Goal: Communication & Community: Answer question/provide support

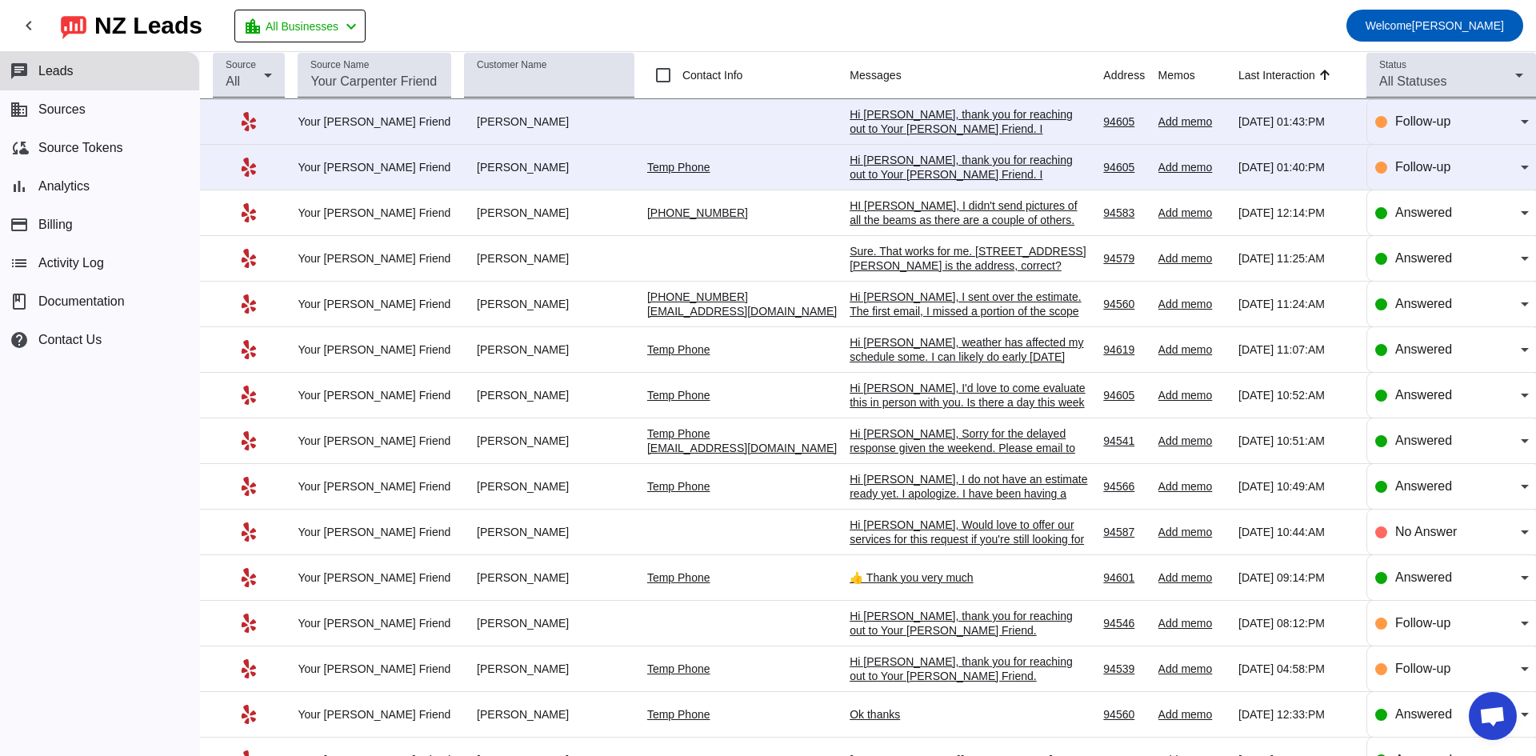
click at [944, 172] on div "Hi [PERSON_NAME], thank you for reaching out to Your [PERSON_NAME] Friend. I ap…" at bounding box center [970, 196] width 240 height 86
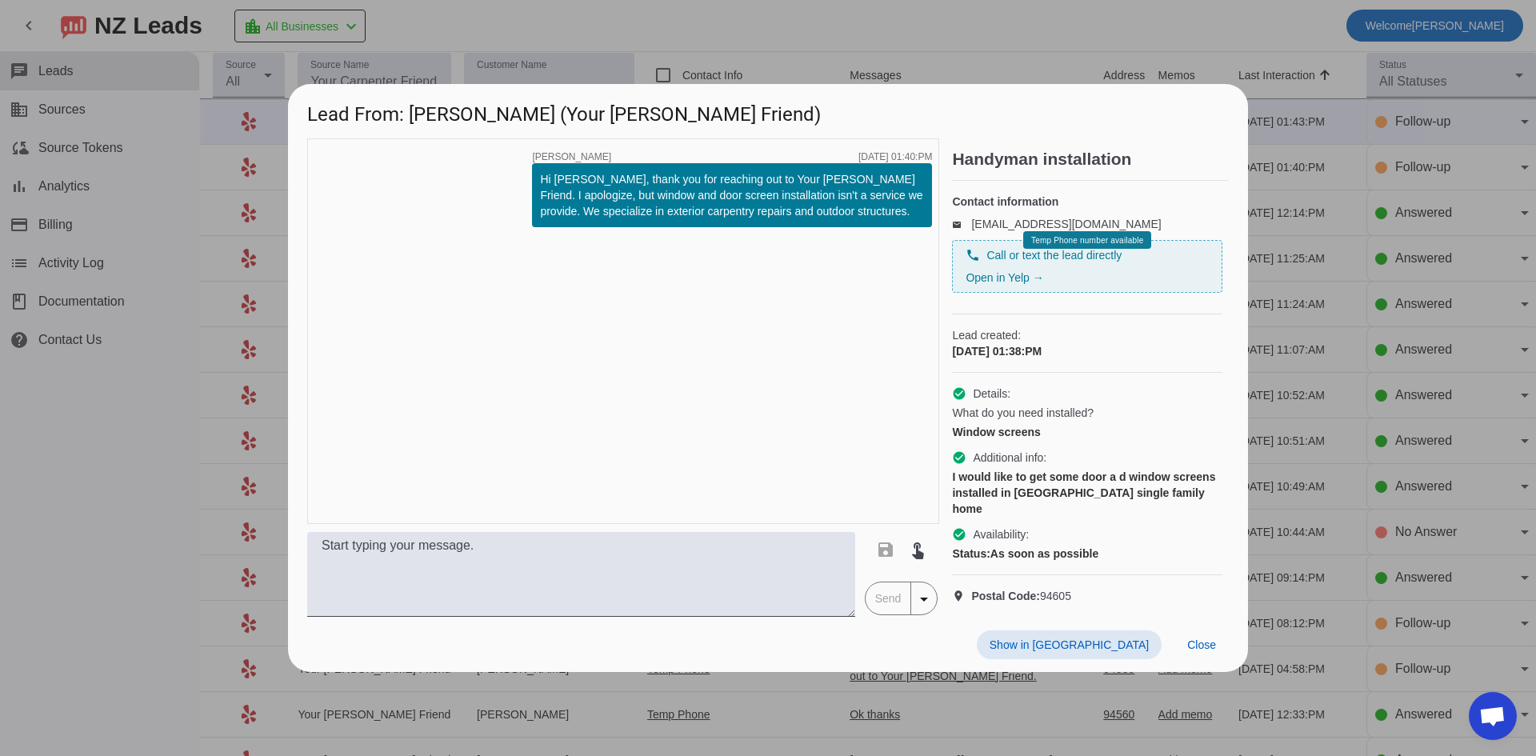
click at [1285, 51] on div at bounding box center [768, 378] width 1536 height 756
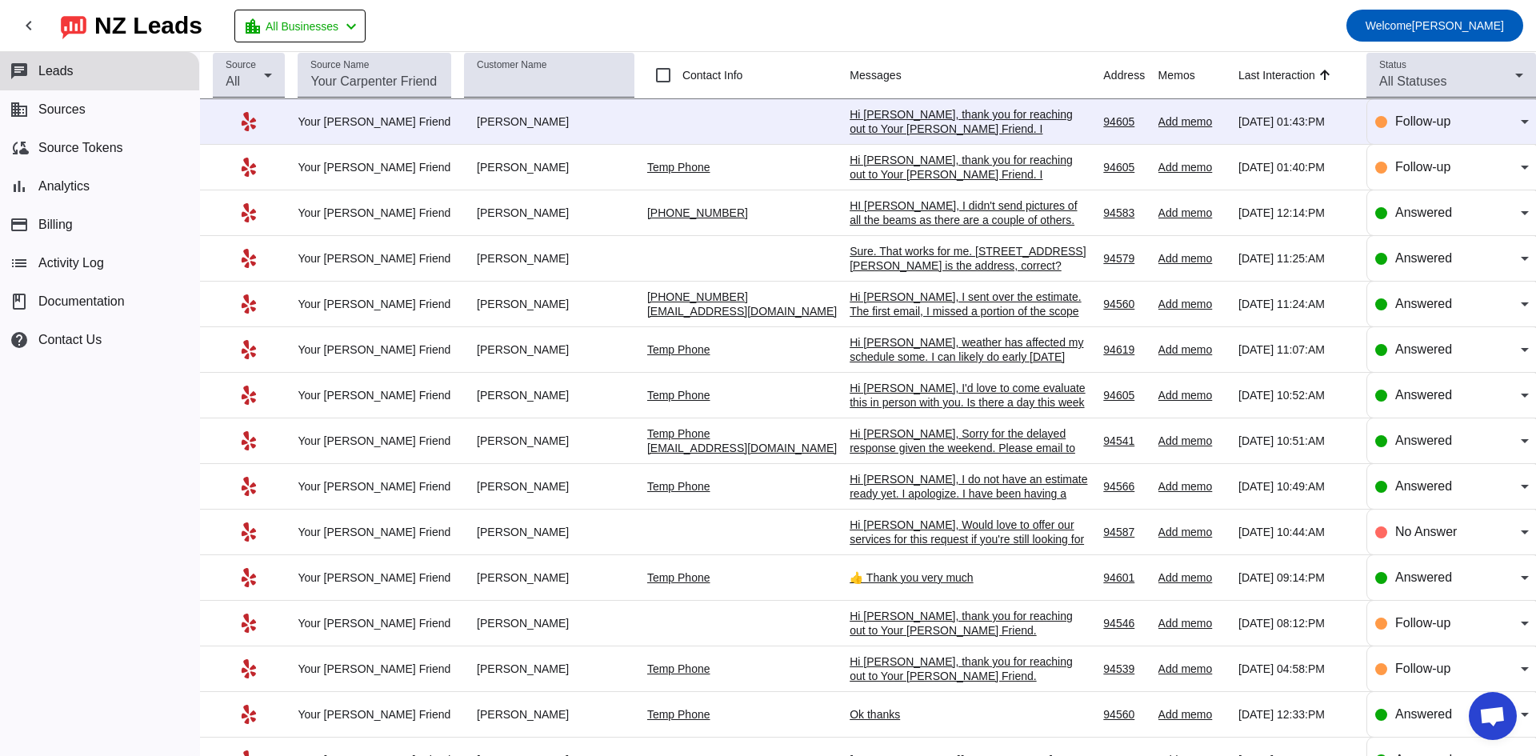
click at [1004, 128] on div "Hi [PERSON_NAME], thank you for reaching out to Your [PERSON_NAME] Friend. I ap…" at bounding box center [970, 143] width 240 height 72
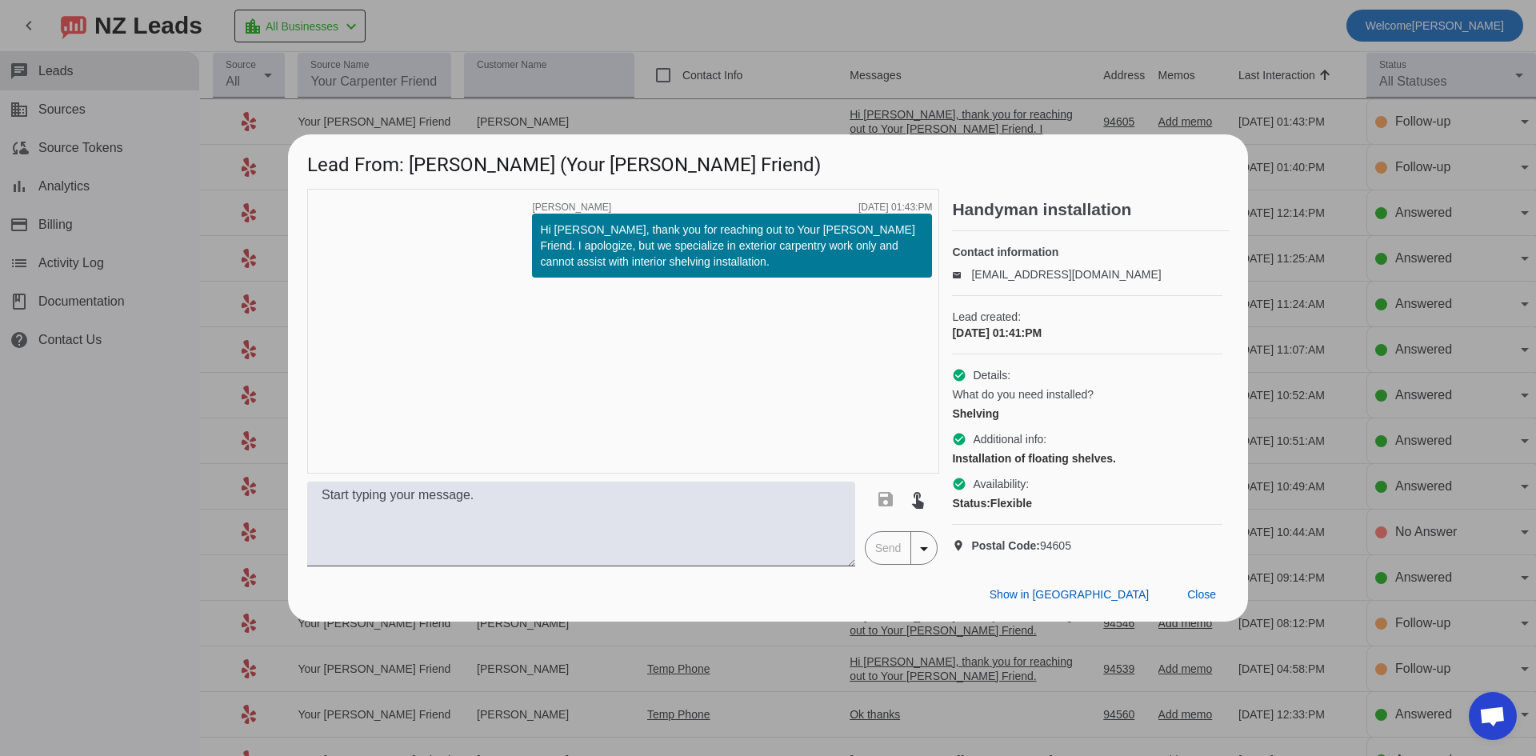
click at [1200, 42] on div at bounding box center [768, 378] width 1536 height 756
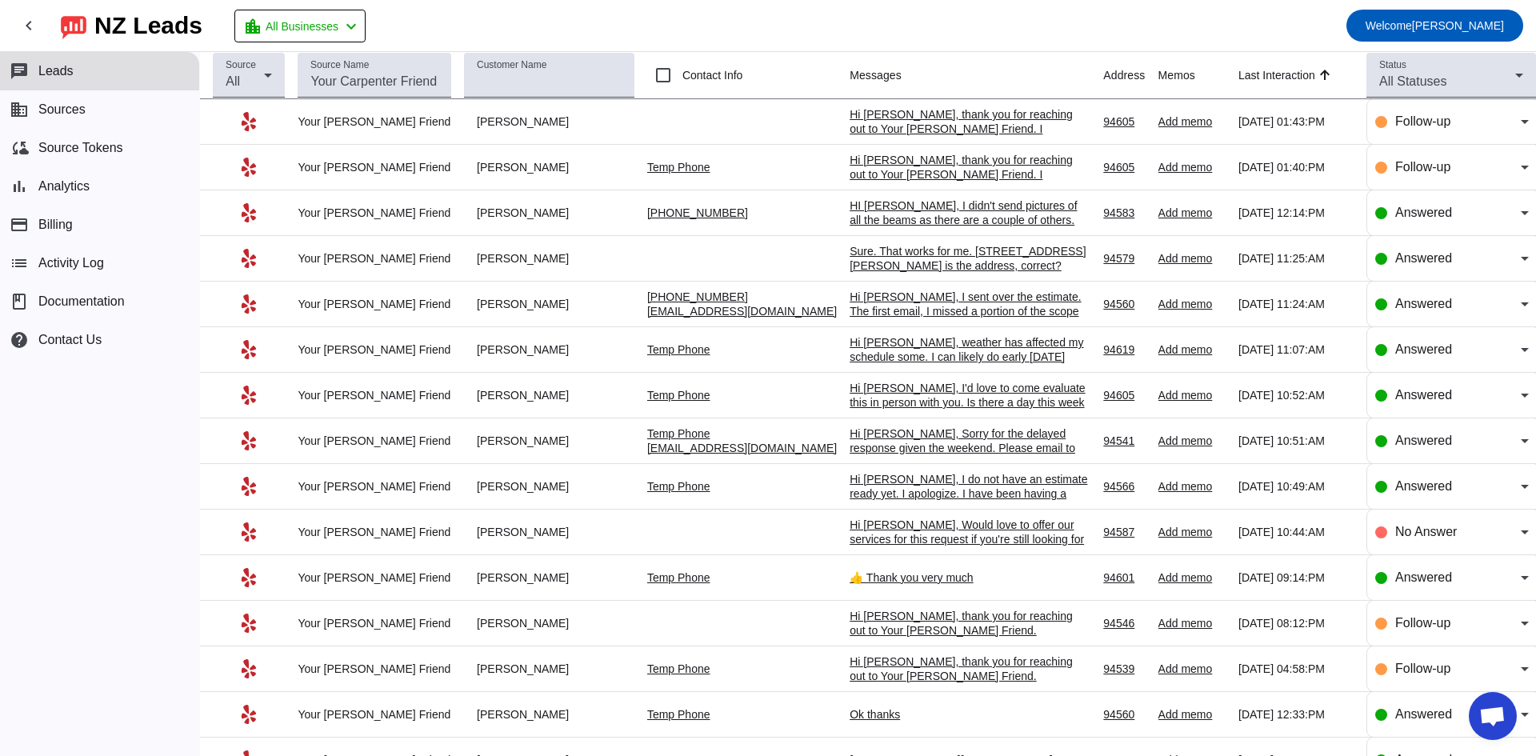
click at [930, 212] on div "HI [PERSON_NAME], I didn't send pictures of all the beams as there are a couple…" at bounding box center [970, 255] width 240 height 115
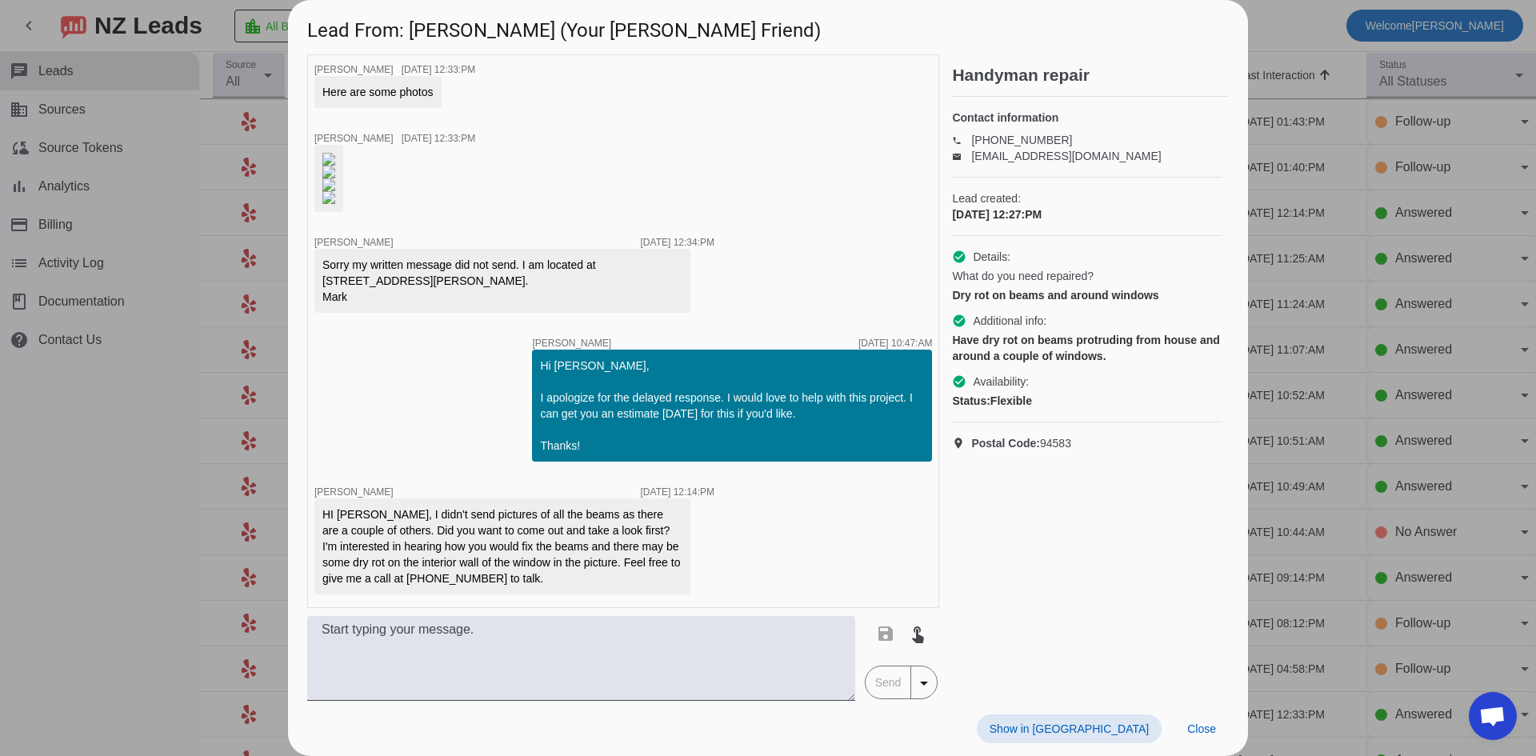
scroll to position [565, 0]
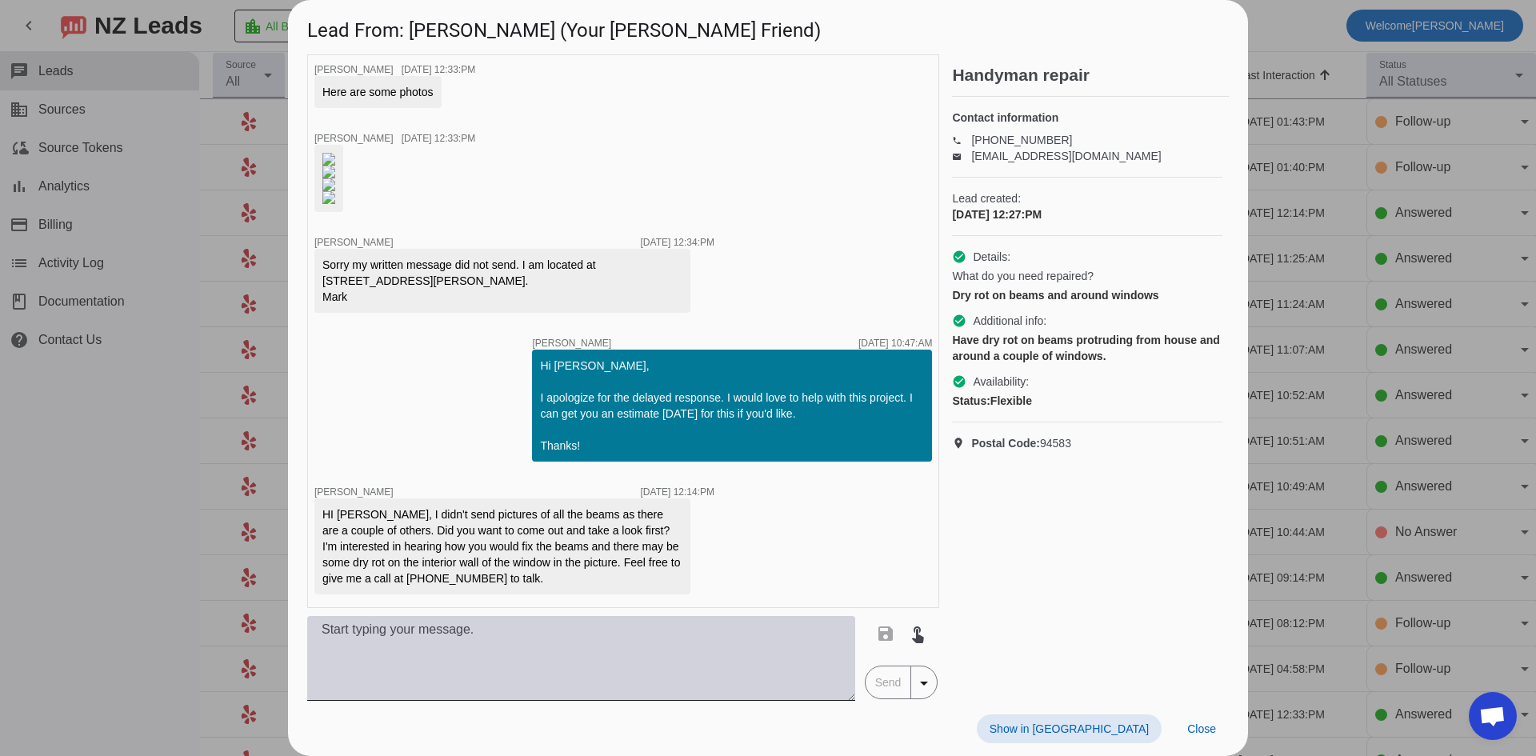
click at [557, 662] on textarea at bounding box center [581, 658] width 548 height 85
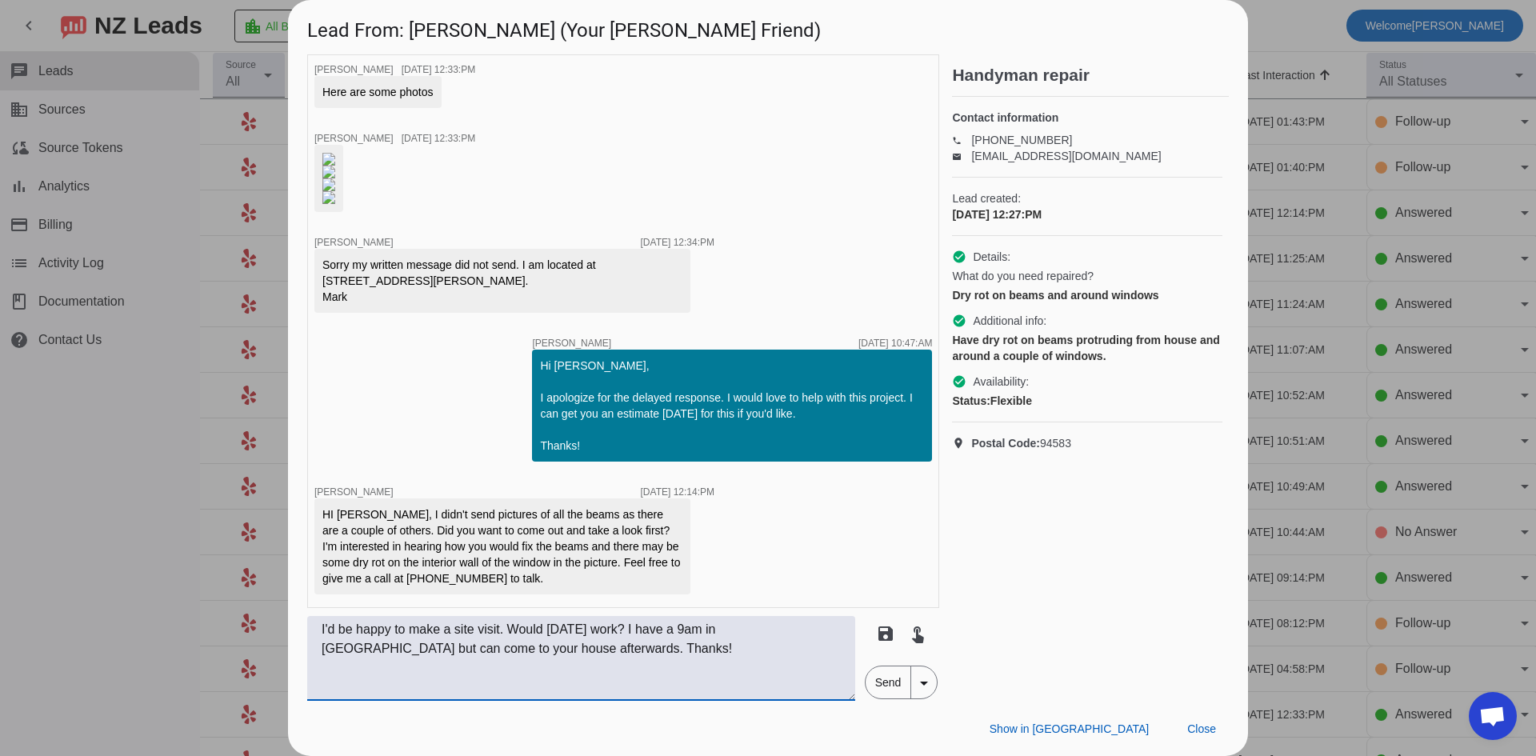
type textarea "I'd be happy to make a site visit. Would [DATE] work? I have a 9am in [GEOGRAPH…"
click at [892, 689] on span "Send" at bounding box center [889, 682] width 46 height 32
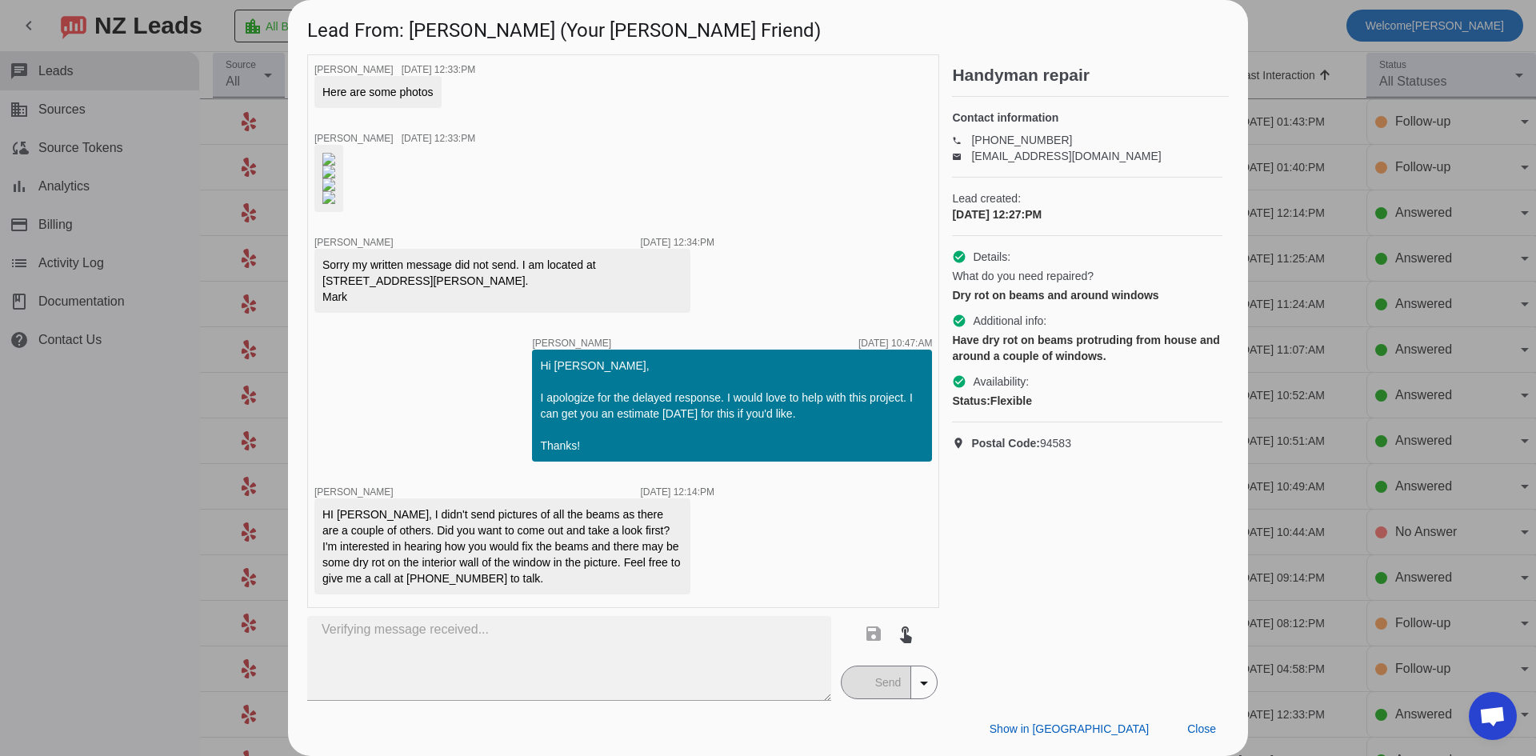
type textarea "I'd be happy to make a site visit. Would [DATE] work? I have a 9am in [GEOGRAPH…"
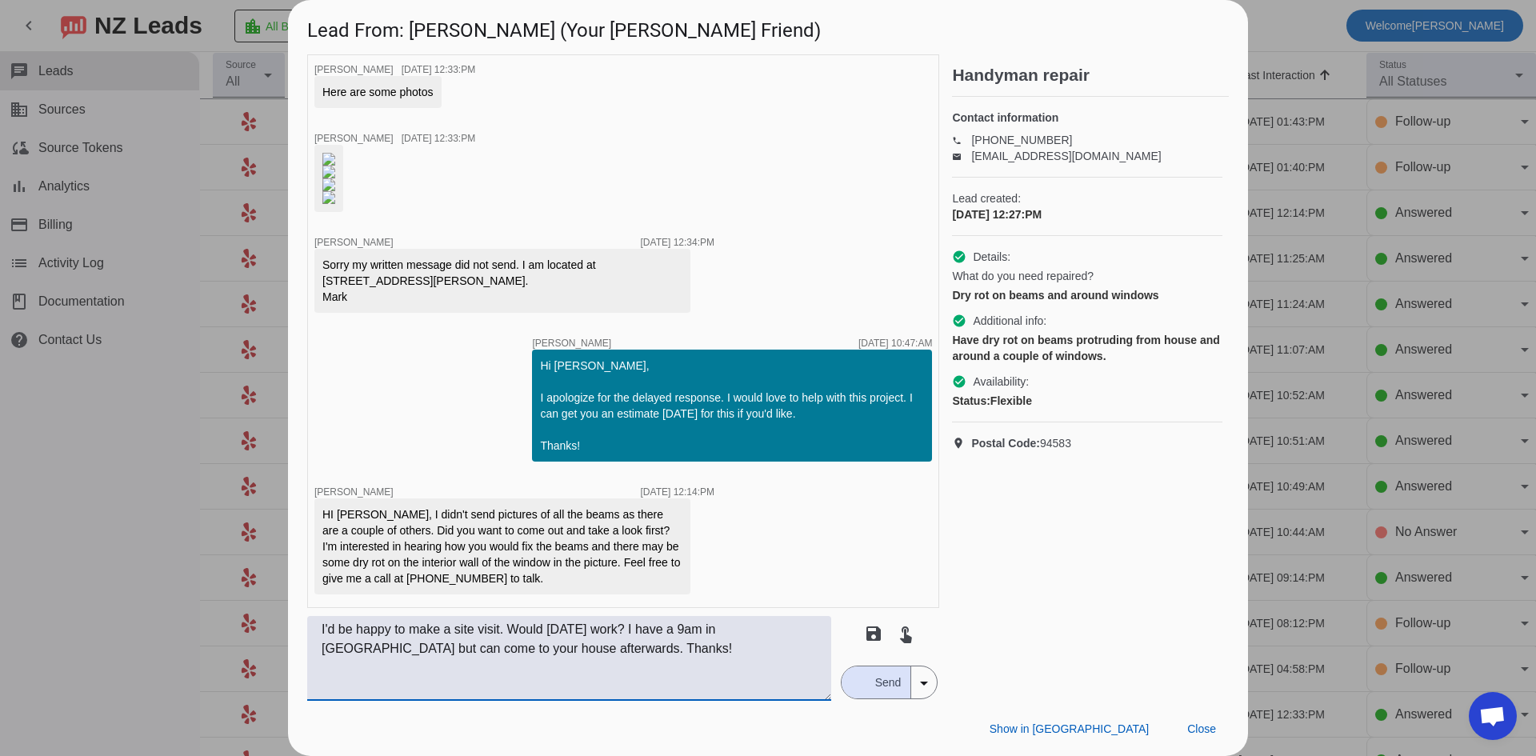
drag, startPoint x: 382, startPoint y: 614, endPoint x: 204, endPoint y: 595, distance: 179.4
click at [204, 595] on div "Lead From: [PERSON_NAME] (Your [PERSON_NAME] Friend) timer close [PERSON_NAME] …" at bounding box center [768, 378] width 1536 height 756
click at [781, 682] on textarea "I'd be happy to make a site visit. Would [DATE] work? I have a 9am in [GEOGRAPH…" at bounding box center [569, 658] width 524 height 85
click at [881, 690] on span "Send" at bounding box center [889, 682] width 46 height 32
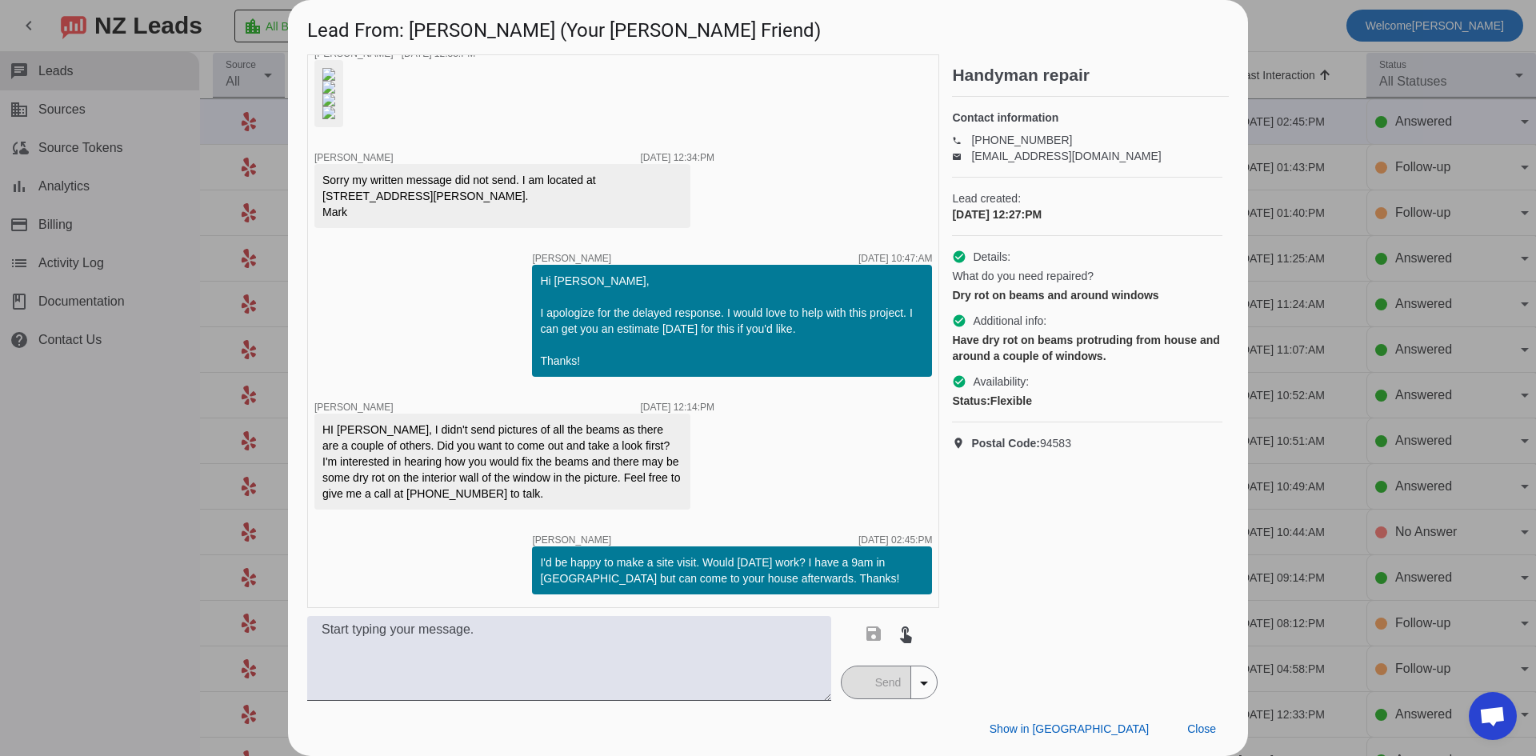
scroll to position [650, 0]
click at [132, 503] on div at bounding box center [768, 378] width 1536 height 756
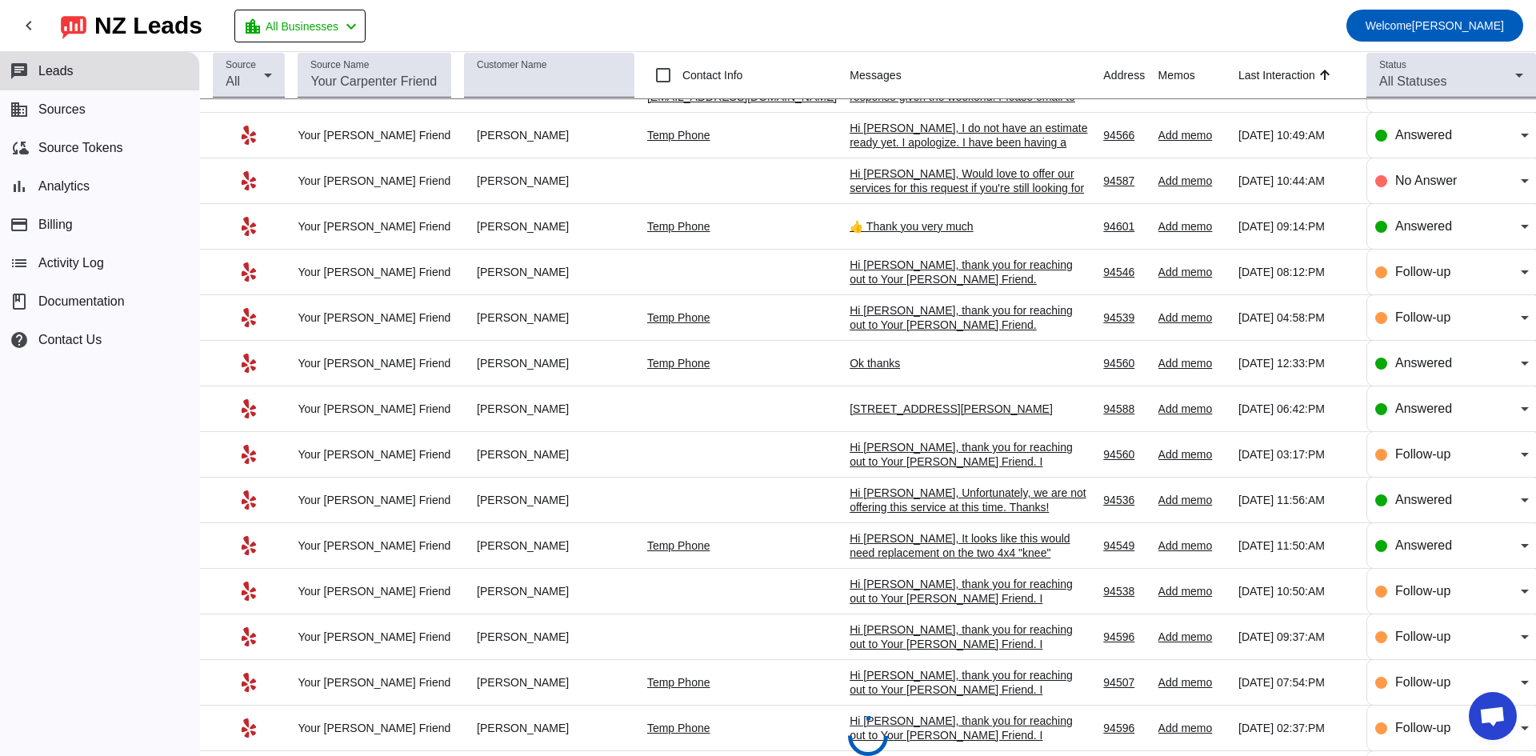
scroll to position [0, 0]
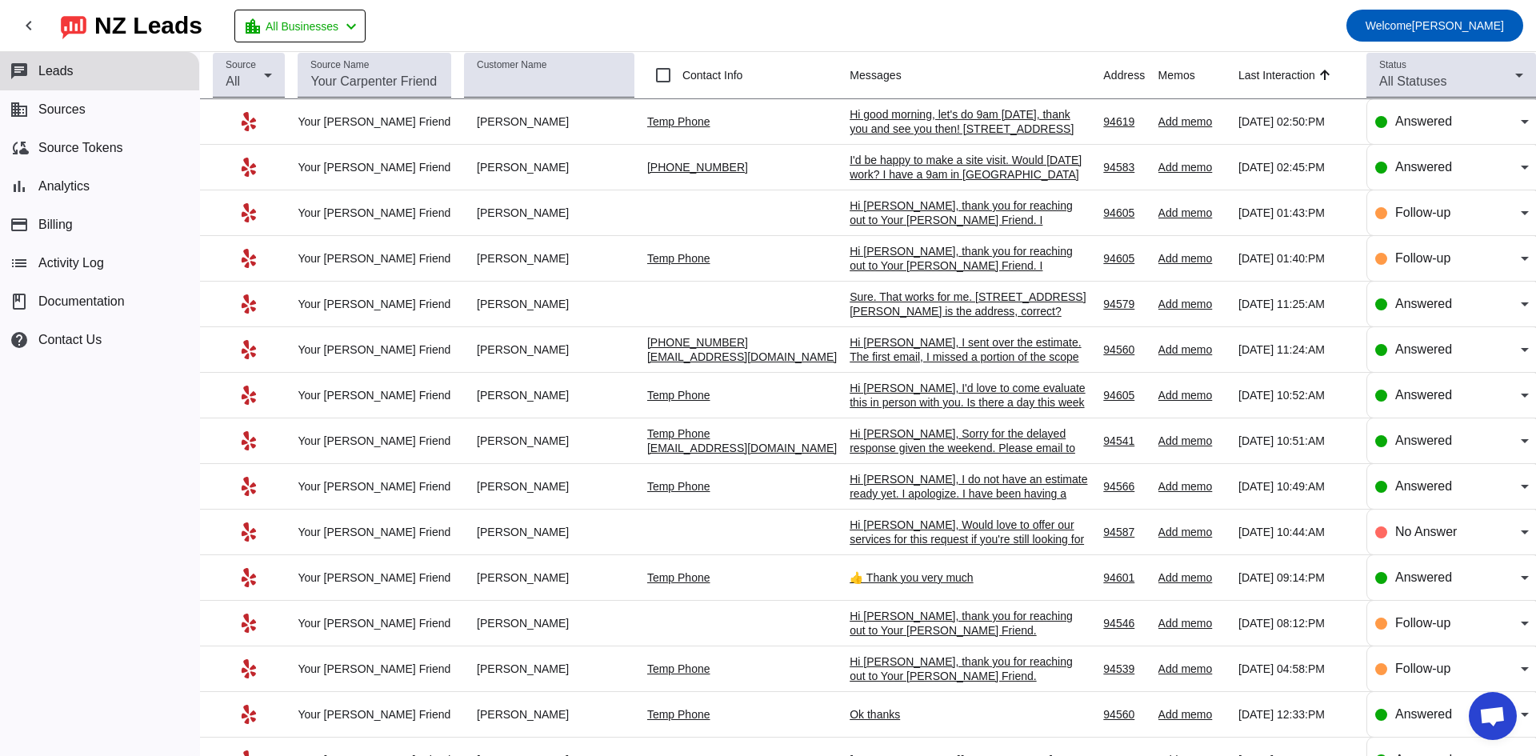
click at [926, 126] on div "Hi good morning, let's do 9am [DATE], thank you and see you then! [STREET_ADDRE…" at bounding box center [970, 121] width 240 height 29
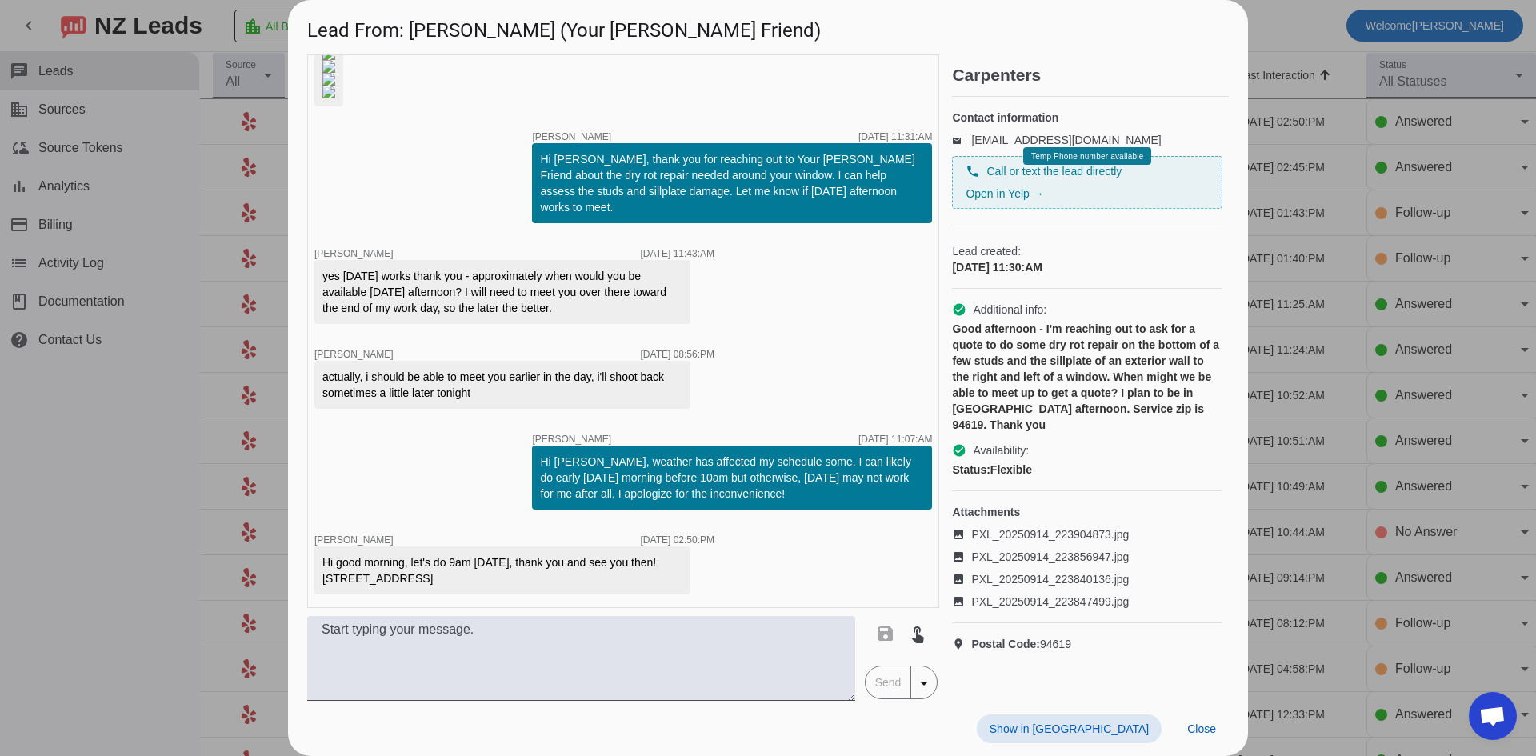
scroll to position [358, 0]
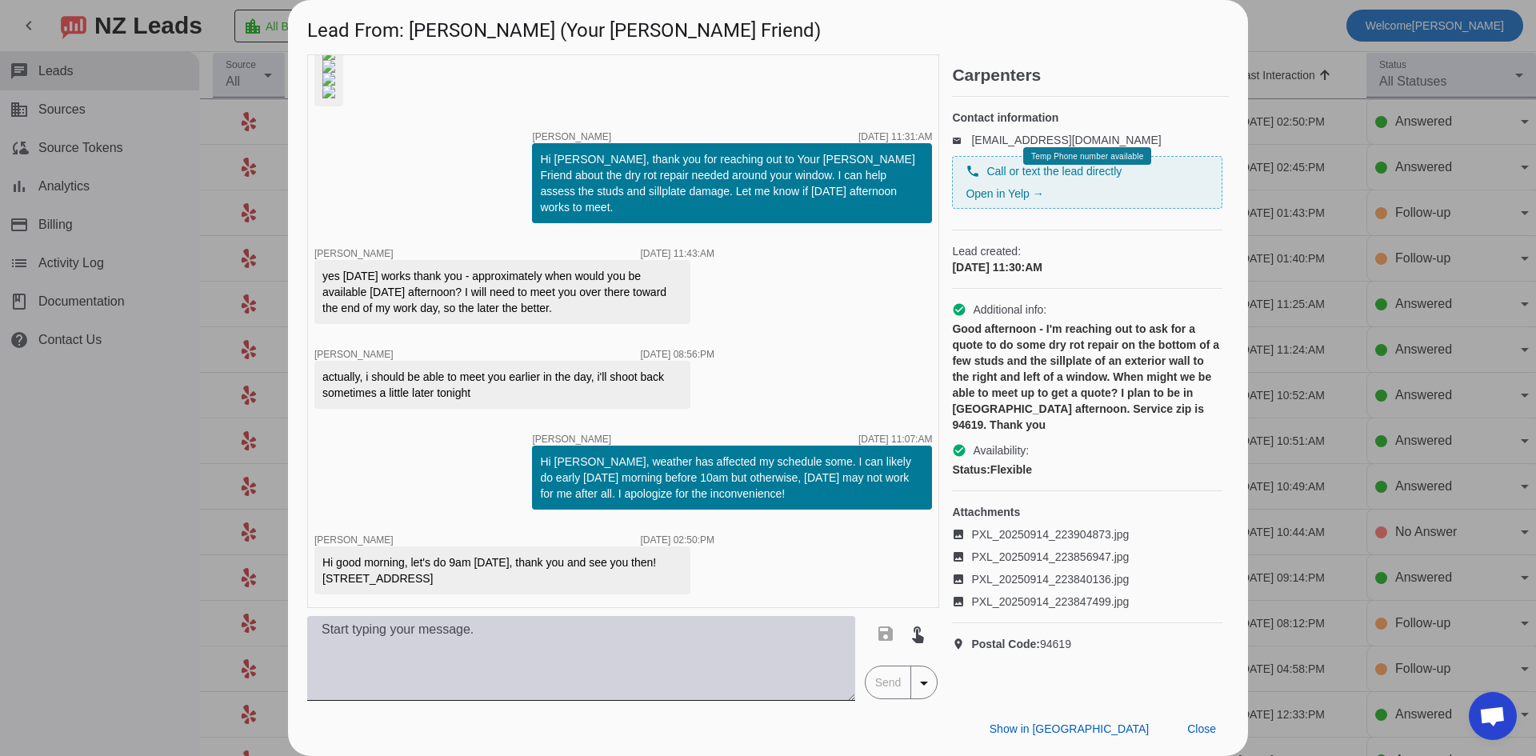
click at [525, 626] on textarea at bounding box center [581, 658] width 548 height 85
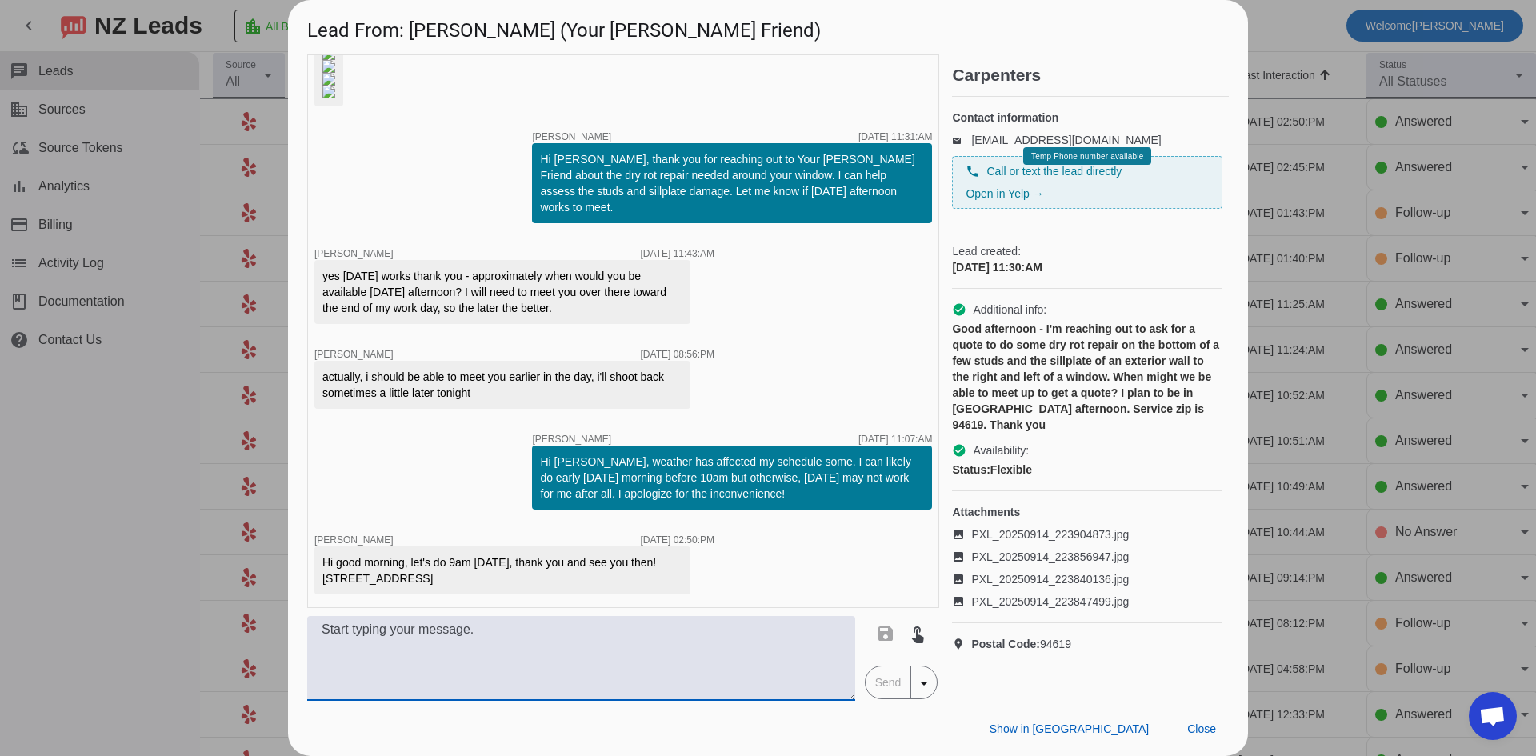
type textarea "C"
type textarea "Confirmed, see you then!"
click at [873, 691] on span "Send" at bounding box center [889, 682] width 46 height 32
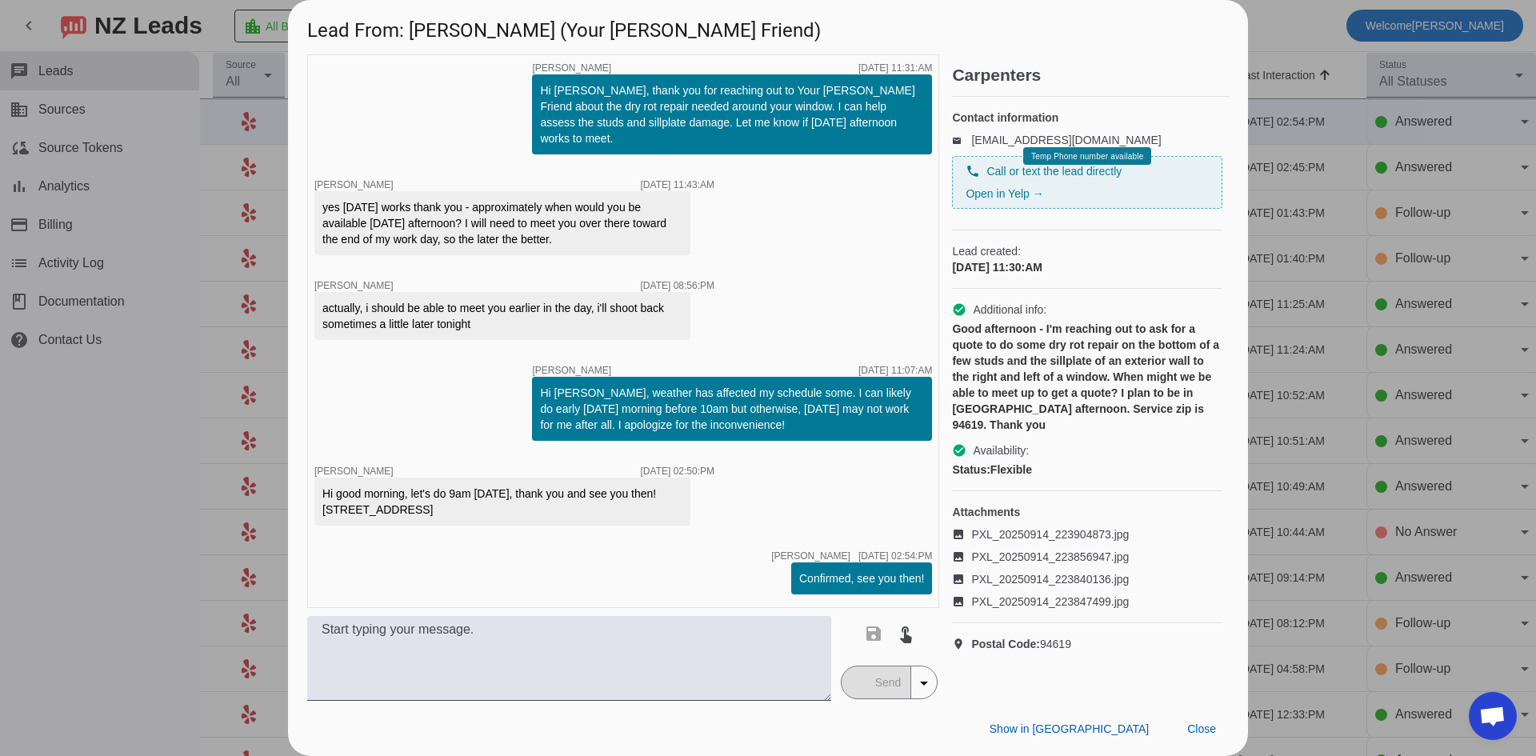
scroll to position [427, 0]
click at [155, 415] on div at bounding box center [768, 378] width 1536 height 756
